Goal: Information Seeking & Learning: Learn about a topic

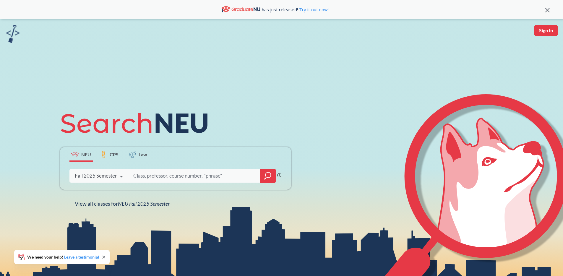
click at [117, 176] on icon at bounding box center [121, 176] width 11 height 17
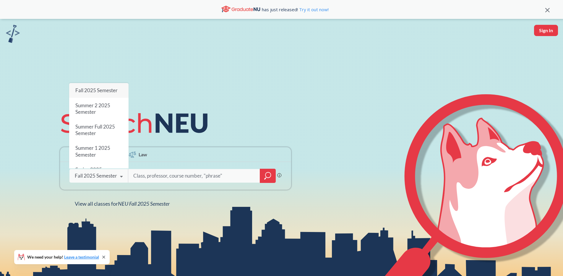
click at [77, 87] on span "Fall 2025 Semester" at bounding box center [96, 90] width 42 height 6
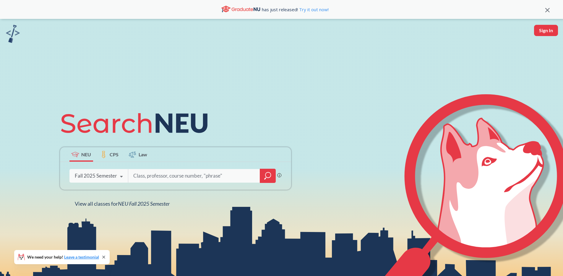
click at [148, 180] on input "search" at bounding box center [194, 176] width 123 height 12
type input "MATH 7340"
click at [268, 177] on icon "magnifying glass" at bounding box center [267, 176] width 7 height 8
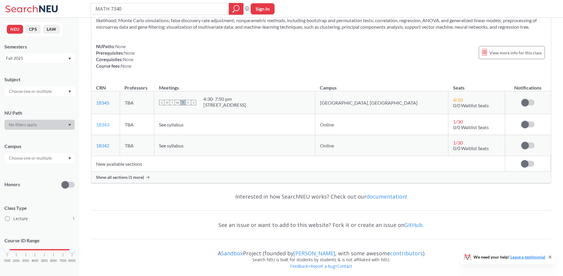
scroll to position [40, 0]
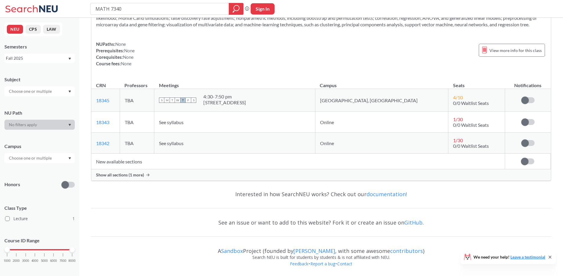
click at [118, 160] on td "New available sections" at bounding box center [297, 162] width 413 height 16
click at [122, 176] on span "Show all sections (1 more)" at bounding box center [120, 174] width 48 height 5
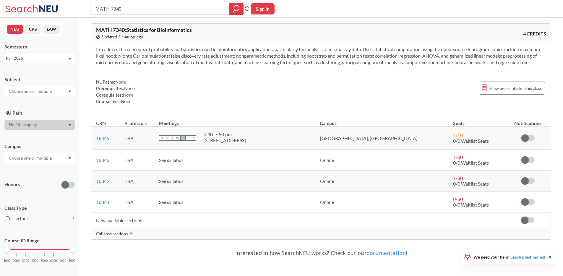
scroll to position [0, 0]
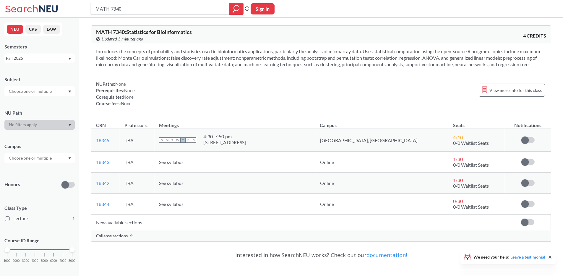
click at [52, 61] on div "Fall 2025" at bounding box center [37, 58] width 62 height 6
click at [64, 38] on div "NEU CPS LAW Semesters Fall 2025 Fall 2025 Summer 2 2025 Summer Full 2025 Summer…" at bounding box center [39, 147] width 79 height 258
click at [520, 91] on span "View more info for this class" at bounding box center [515, 90] width 52 height 7
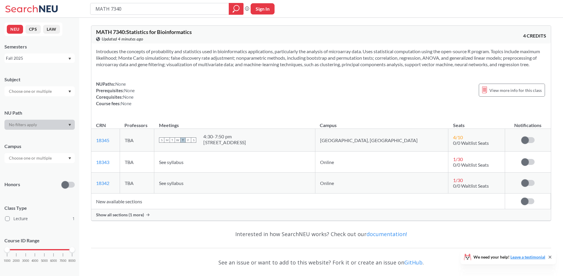
click at [43, 57] on div "Fall 2025" at bounding box center [37, 58] width 62 height 6
click at [21, 105] on span "Spring 2024" at bounding box center [19, 104] width 23 height 6
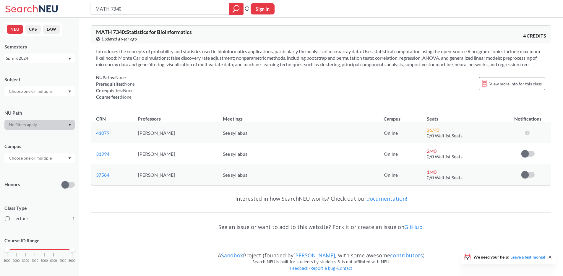
click at [33, 58] on div "Spring 2024" at bounding box center [37, 58] width 62 height 6
click at [23, 82] on span "Spring 2025" at bounding box center [19, 79] width 23 height 6
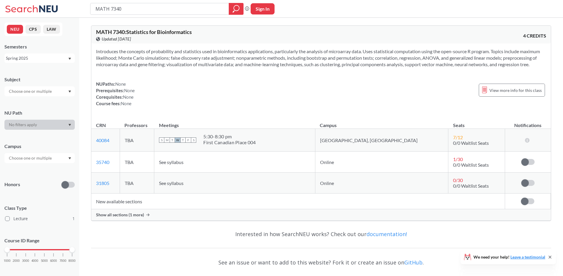
scroll to position [40, 0]
